Goal: Information Seeking & Learning: Find specific fact

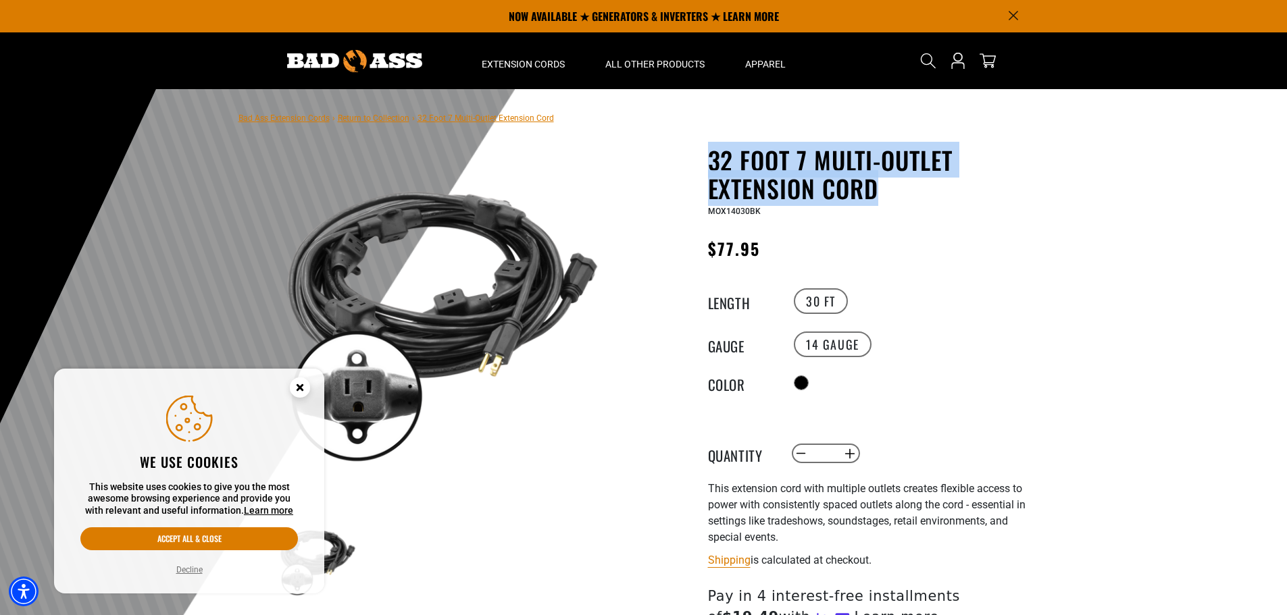
drag, startPoint x: 710, startPoint y: 162, endPoint x: 884, endPoint y: 188, distance: 176.2
click at [884, 188] on h1 "32 Foot 7 Multi-Outlet Extension Cord" at bounding box center [873, 174] width 331 height 57
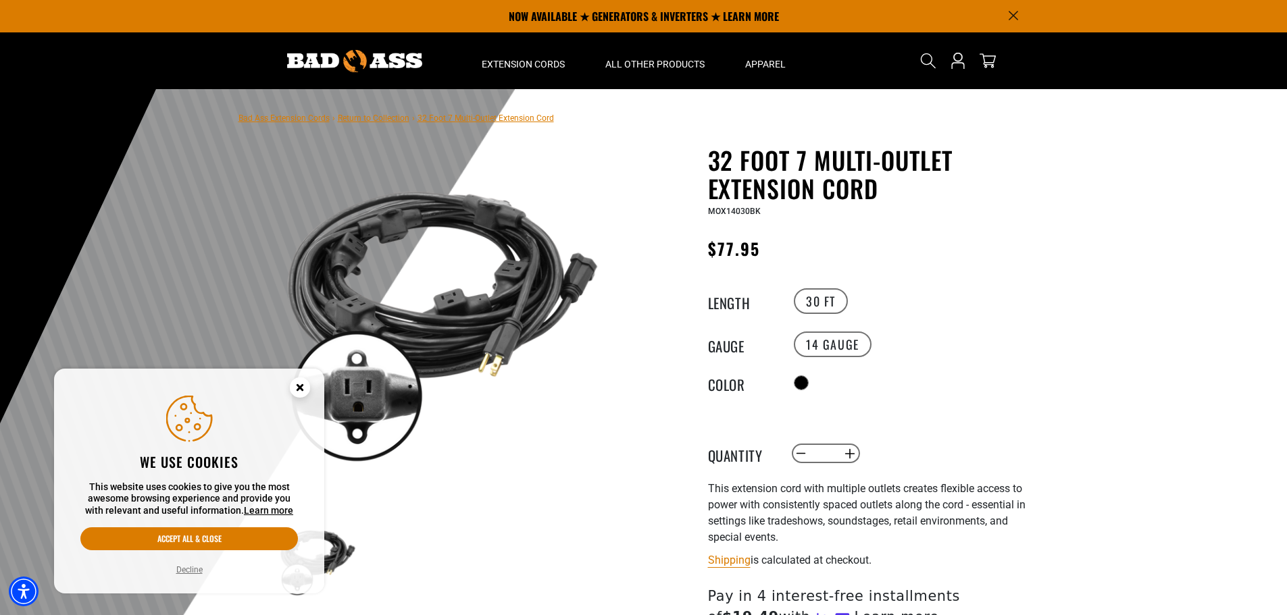
click at [770, 209] on div "MOX14030BK" at bounding box center [873, 211] width 331 height 16
drag, startPoint x: 776, startPoint y: 210, endPoint x: 701, endPoint y: 212, distance: 74.3
click at [701, 212] on div "32 Foot 7 Multi-Outlet Extension Cord 32 Foot 7 Multi-Outlet Extension Cord MOX…" at bounding box center [846, 478] width 385 height 664
copy span "MOX14030BK"
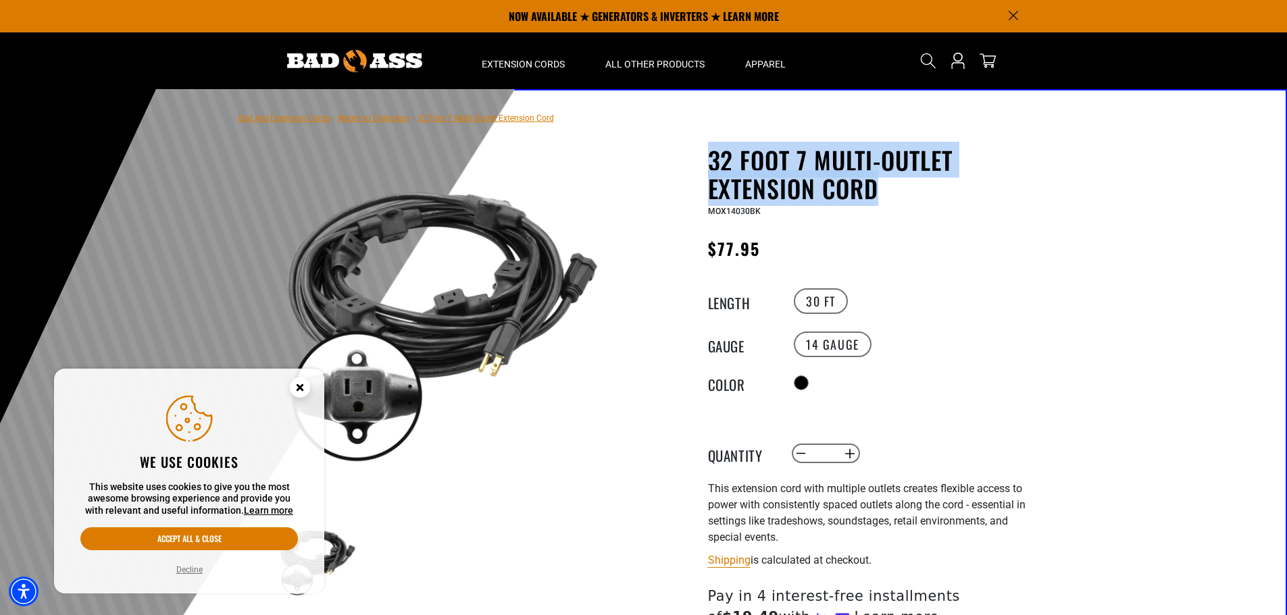
drag, startPoint x: 711, startPoint y: 159, endPoint x: 887, endPoint y: 183, distance: 178.0
click at [887, 183] on h1 "32 Foot 7 Multi-Outlet Extension Cord" at bounding box center [873, 174] width 331 height 57
copy h1 "32 Foot 7 Multi-Outlet Extension Cord"
